Goal: Information Seeking & Learning: Understand process/instructions

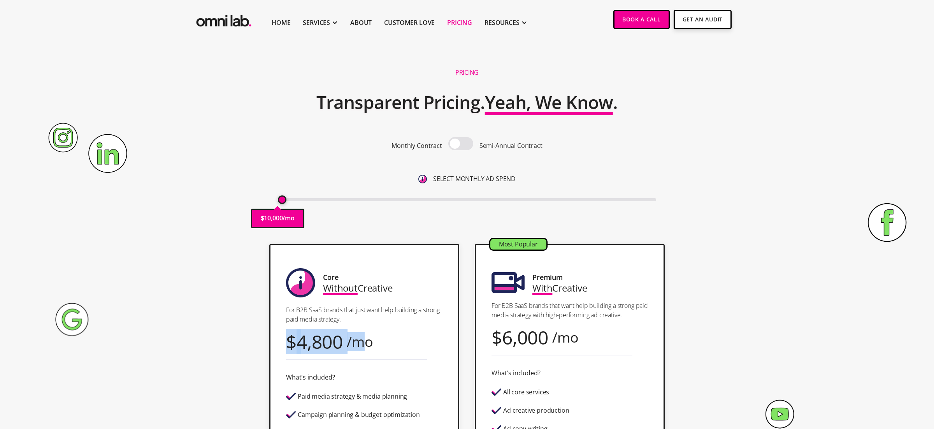
drag, startPoint x: 370, startPoint y: 344, endPoint x: 283, endPoint y: 344, distance: 87.6
click at [283, 344] on div "Core Without Creative For B2B SaaS brands that just want help building a strong…" at bounding box center [364, 385] width 190 height 282
click at [383, 348] on div "Core Without Creative For B2B SaaS brands that just want help building a strong…" at bounding box center [364, 385] width 190 height 282
click at [462, 144] on span at bounding box center [460, 143] width 25 height 13
click at [461, 144] on input "checkbox" at bounding box center [461, 144] width 0 height 0
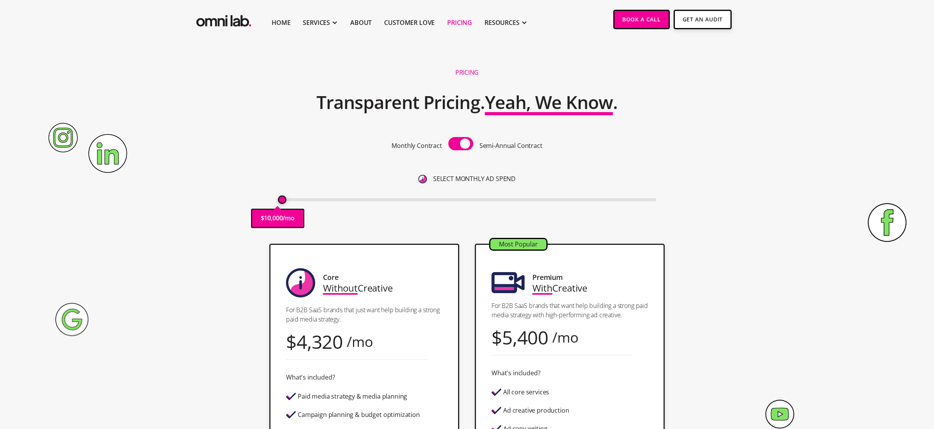
click at [462, 144] on span at bounding box center [460, 143] width 25 height 13
click at [461, 144] on input "checkbox" at bounding box center [461, 144] width 0 height 0
